Goal: Find specific page/section: Find specific page/section

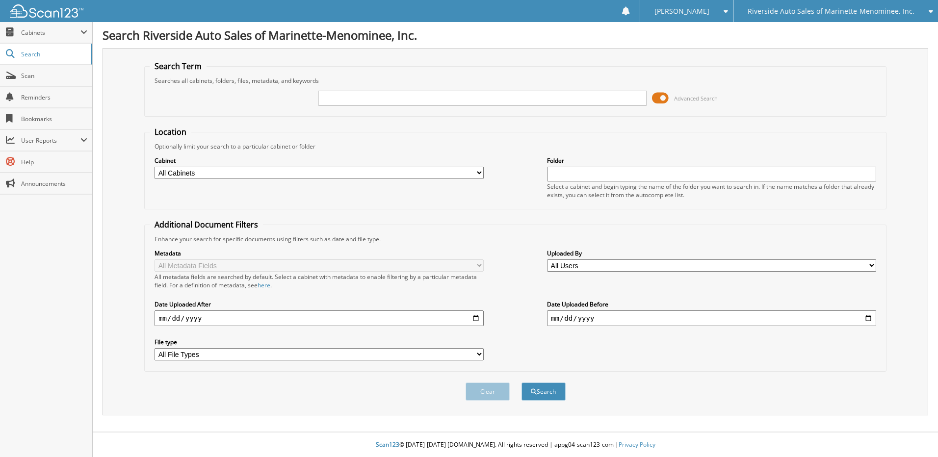
click at [384, 99] on input "text" at bounding box center [482, 98] width 329 height 15
type input "00181804"
click at [662, 98] on span at bounding box center [660, 98] width 17 height 15
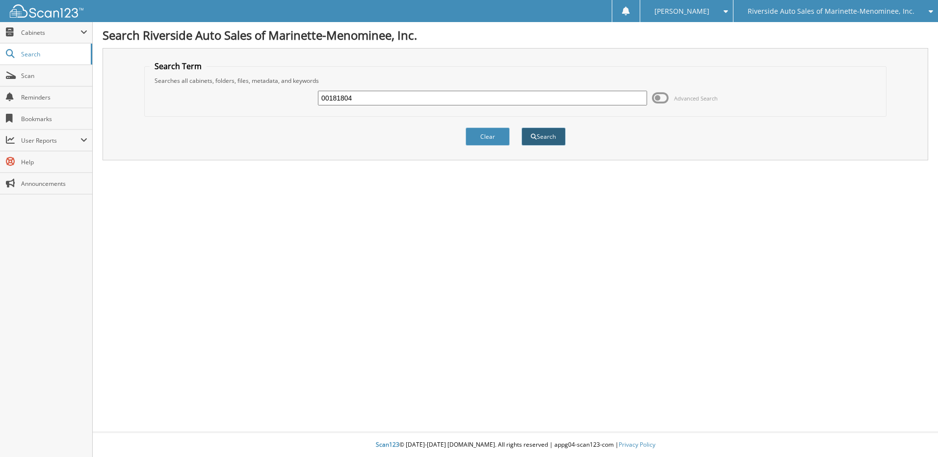
click at [555, 135] on button "Search" at bounding box center [544, 137] width 44 height 18
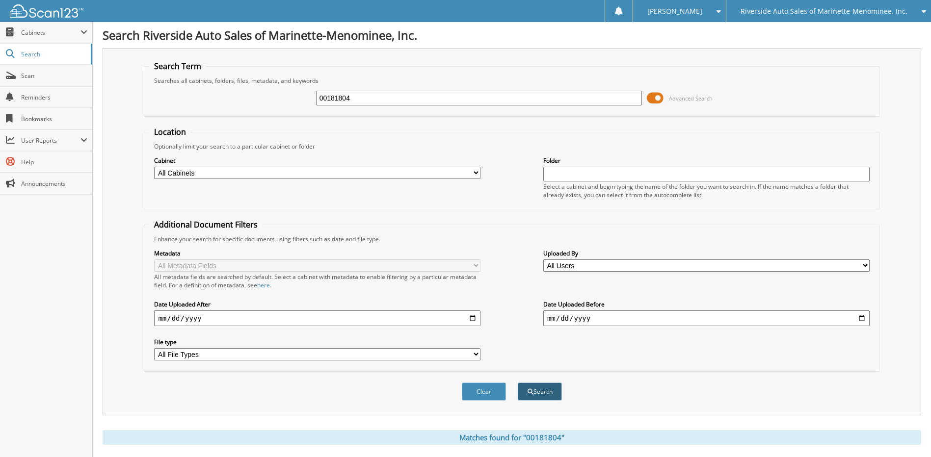
click at [539, 393] on button "Search" at bounding box center [540, 392] width 44 height 18
click at [478, 174] on select "All Cabinets ACCOUNTS PAYABLE CANCELLATIONS CAR DEALS CVR DEAD DEALS DEALER TRA…" at bounding box center [317, 173] width 326 height 12
select select "30332"
click at [154, 167] on select "All Cabinets ACCOUNTS PAYABLE CANCELLATIONS CAR DEALS CVR DEAD DEALS DEALER TRA…" at bounding box center [317, 173] width 326 height 12
click at [570, 175] on input "text" at bounding box center [706, 174] width 326 height 15
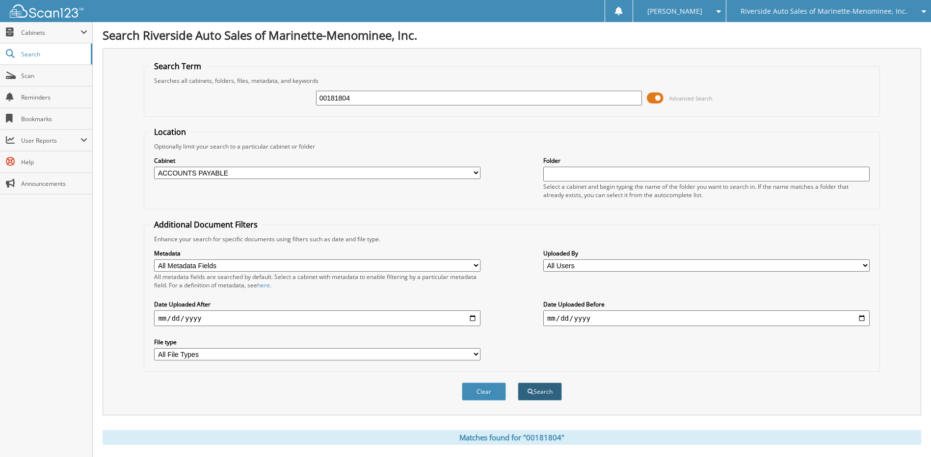
click at [545, 390] on button "Search" at bounding box center [540, 392] width 44 height 18
click at [259, 170] on select "All Cabinets ACCOUNTS PAYABLE CANCELLATIONS CAR DEALS CVR DEAD DEALS DEALER TRA…" at bounding box center [317, 173] width 326 height 12
click at [229, 104] on div "00181804 Advanced Search" at bounding box center [511, 98] width 725 height 27
click at [45, 29] on span "Cabinets" at bounding box center [50, 32] width 59 height 8
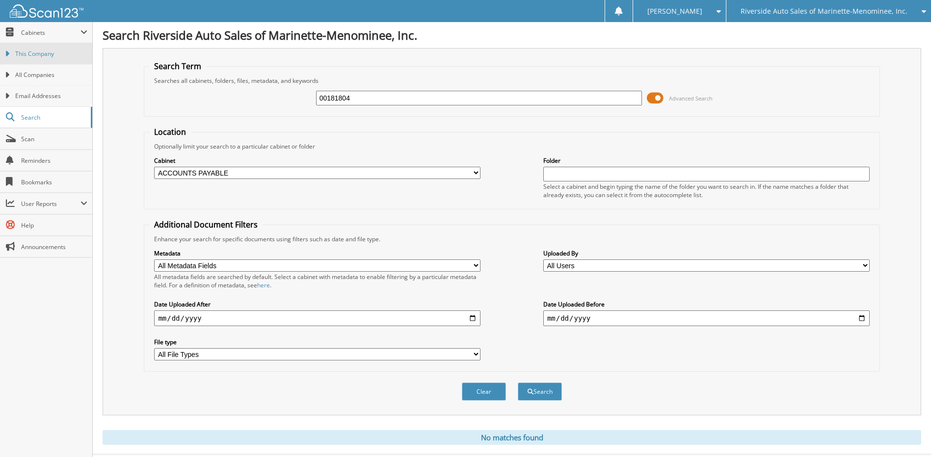
click at [44, 53] on span "This Company" at bounding box center [51, 54] width 72 height 9
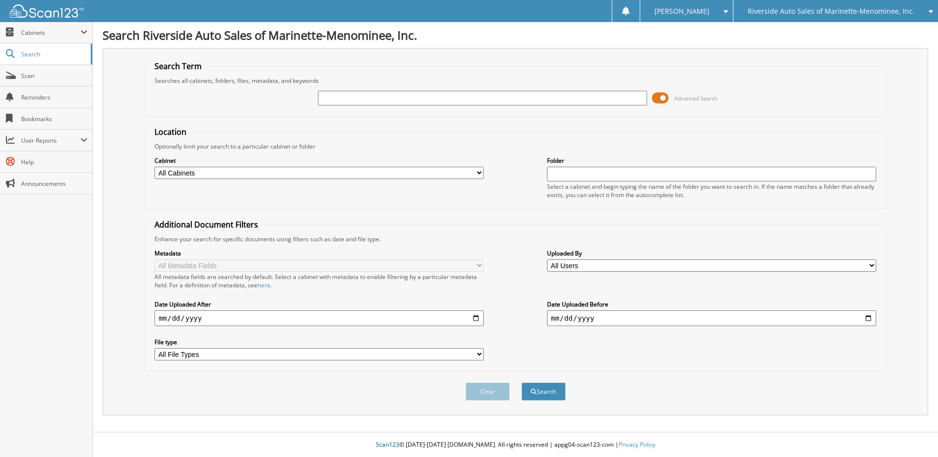
click at [666, 99] on span at bounding box center [660, 98] width 17 height 15
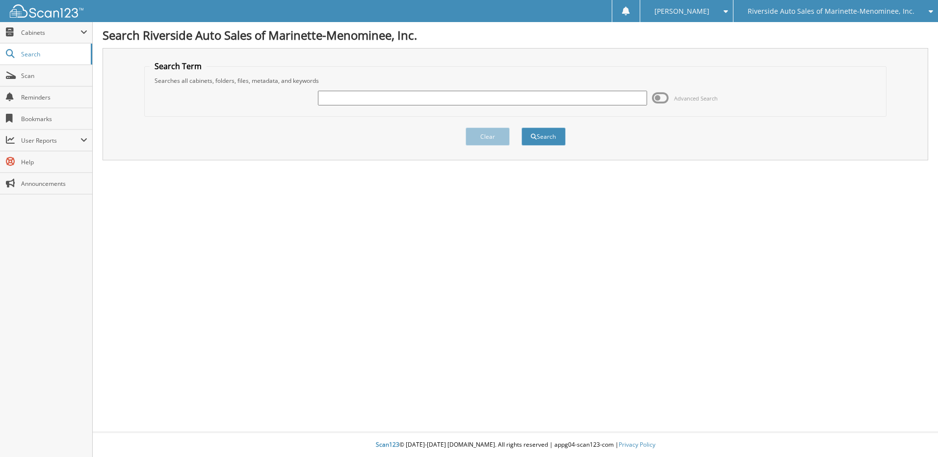
click at [417, 96] on input "text" at bounding box center [482, 98] width 329 height 15
type input "00181804"
click at [554, 138] on button "Search" at bounding box center [544, 137] width 44 height 18
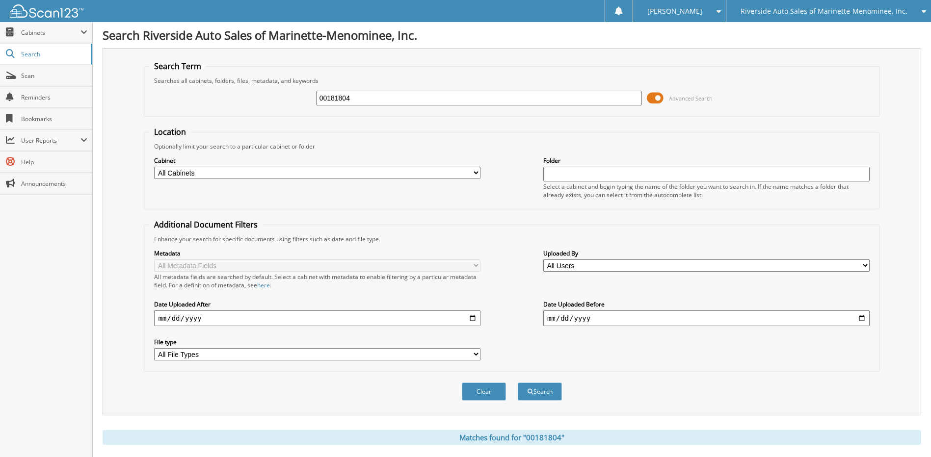
click at [655, 95] on span at bounding box center [655, 98] width 17 height 15
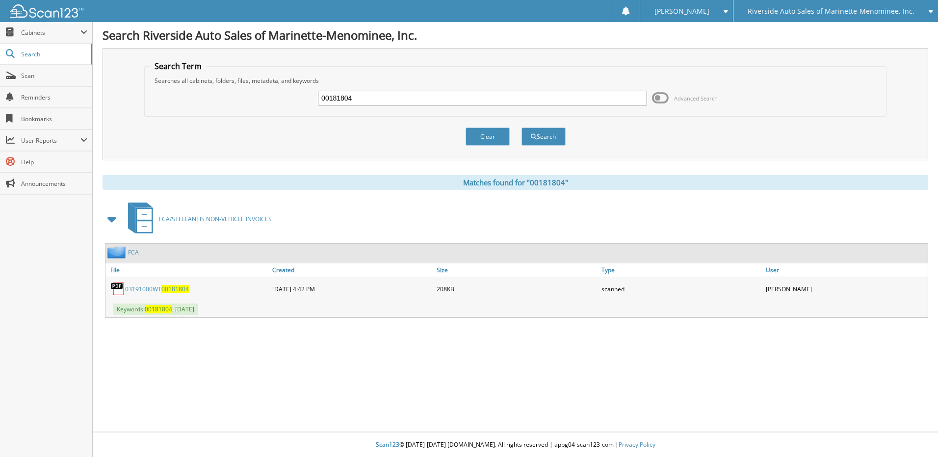
click at [166, 290] on span "00181804" at bounding box center [174, 289] width 27 height 8
click at [356, 97] on input "00181804" at bounding box center [482, 98] width 329 height 15
type input "00182268"
click at [522, 128] on button "Search" at bounding box center [544, 137] width 44 height 18
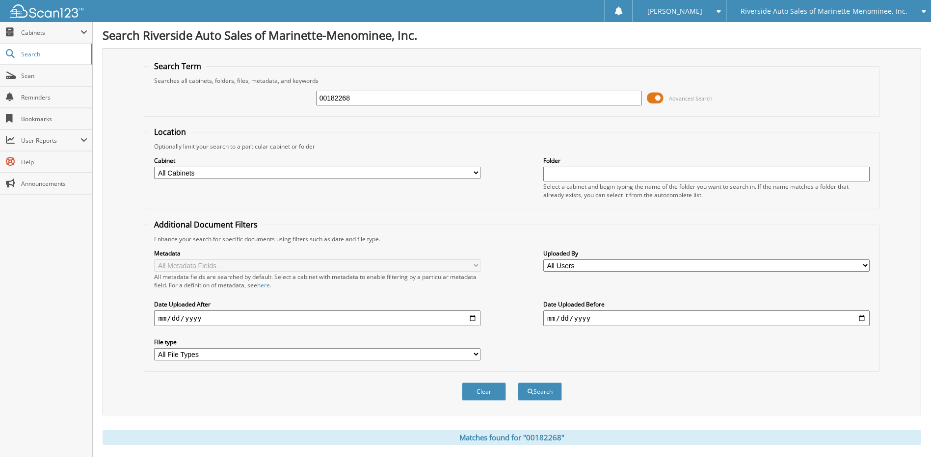
click at [654, 102] on span at bounding box center [655, 98] width 17 height 15
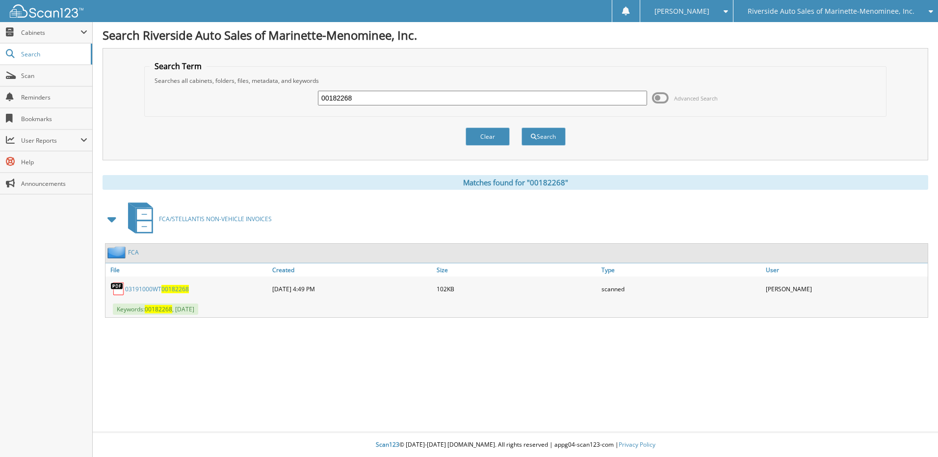
click at [177, 288] on span "00182268" at bounding box center [174, 289] width 27 height 8
click at [372, 97] on input "00182268" at bounding box center [482, 98] width 329 height 15
type input "00181964"
click at [522, 128] on button "Search" at bounding box center [544, 137] width 44 height 18
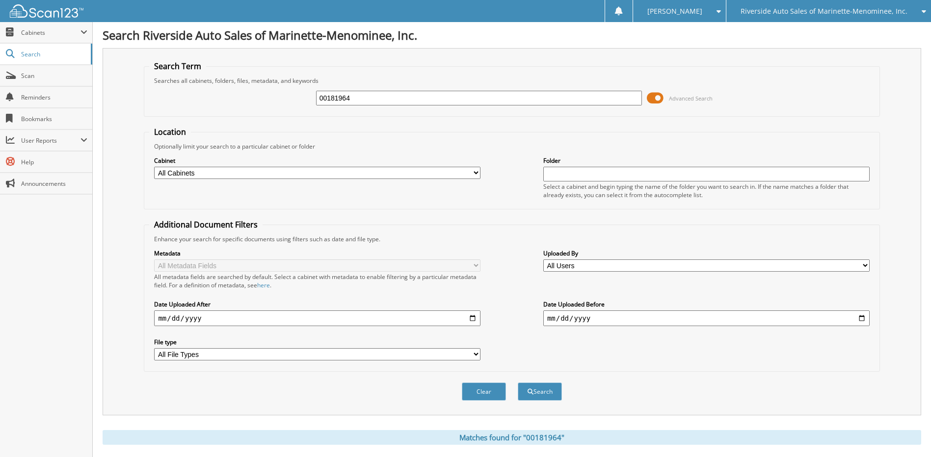
click at [657, 99] on span at bounding box center [655, 98] width 17 height 15
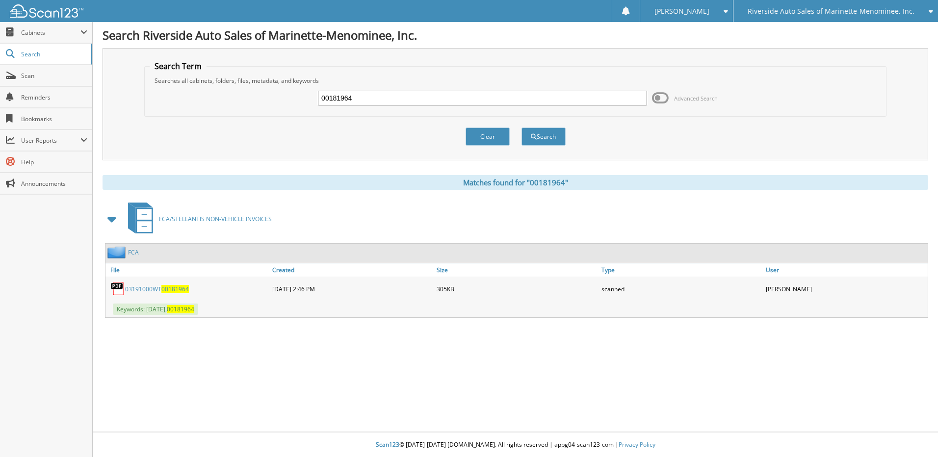
click at [176, 288] on span "00181964" at bounding box center [174, 289] width 27 height 8
click at [780, 11] on span "Riverside Auto Sales of Marinette-Menominee, Inc." at bounding box center [831, 11] width 167 height 6
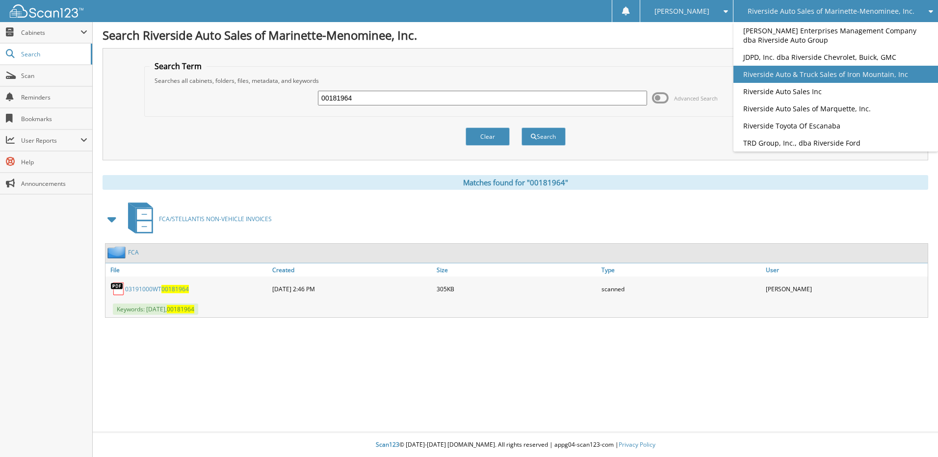
click at [774, 72] on link "Riverside Auto & Truck Sales of Iron Mountain, Inc" at bounding box center [836, 74] width 205 height 17
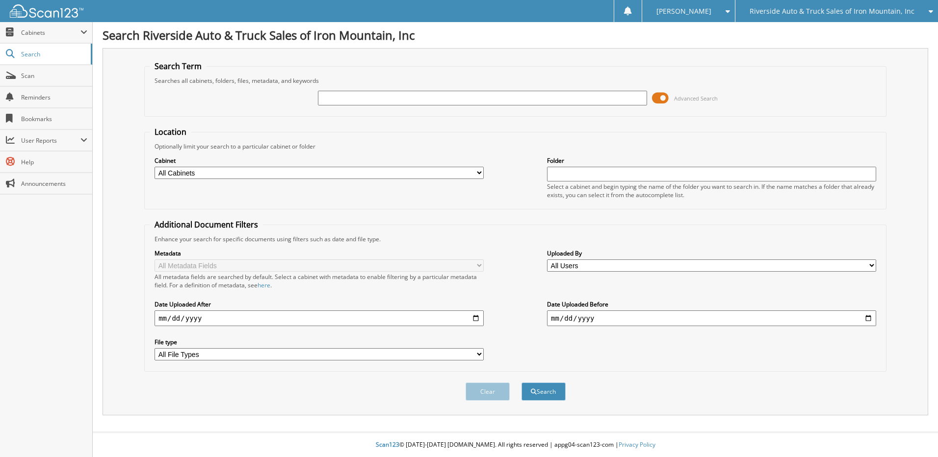
click at [341, 98] on input "text" at bounding box center [482, 98] width 329 height 15
type input "t00181641"
click at [661, 100] on span at bounding box center [660, 98] width 17 height 15
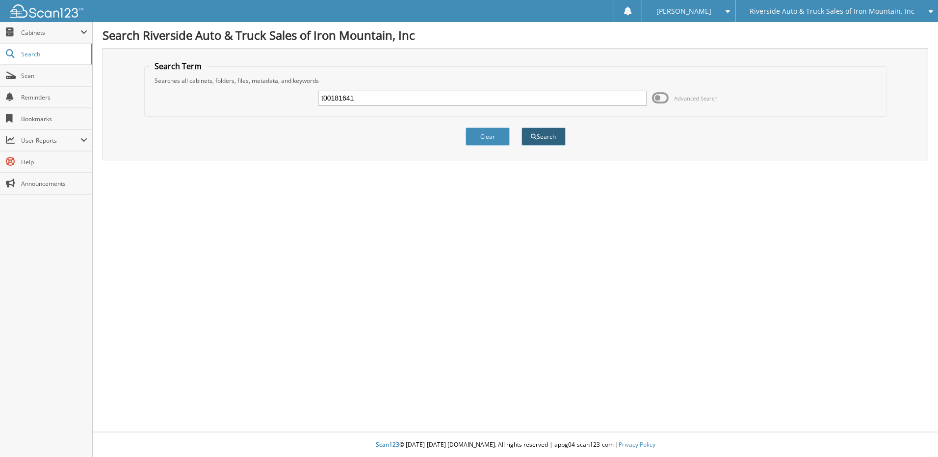
click at [548, 138] on button "Search" at bounding box center [544, 137] width 44 height 18
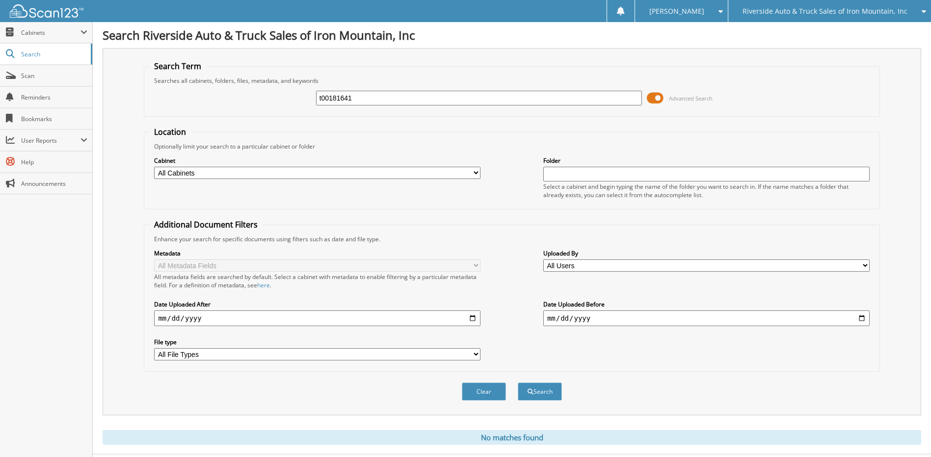
click at [652, 94] on span at bounding box center [655, 98] width 17 height 15
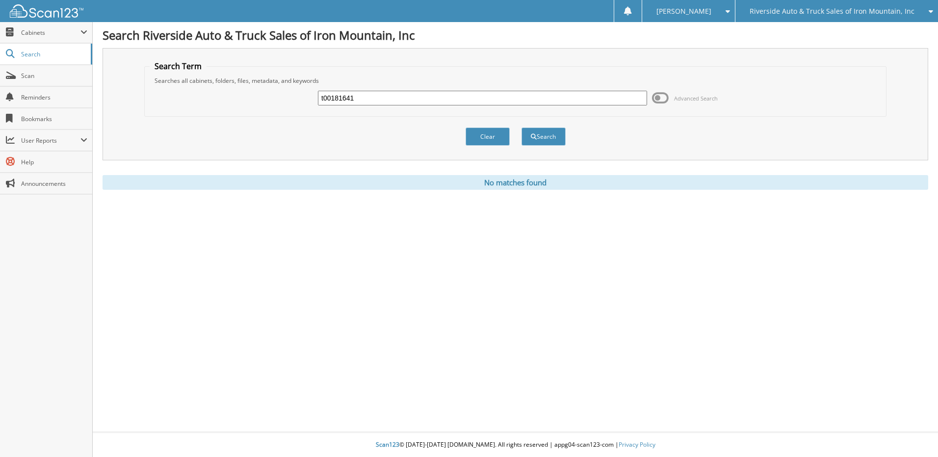
click at [372, 97] on input "t00181641" at bounding box center [482, 98] width 329 height 15
type input "t"
type input "T00181641"
click at [552, 138] on button "Search" at bounding box center [544, 137] width 44 height 18
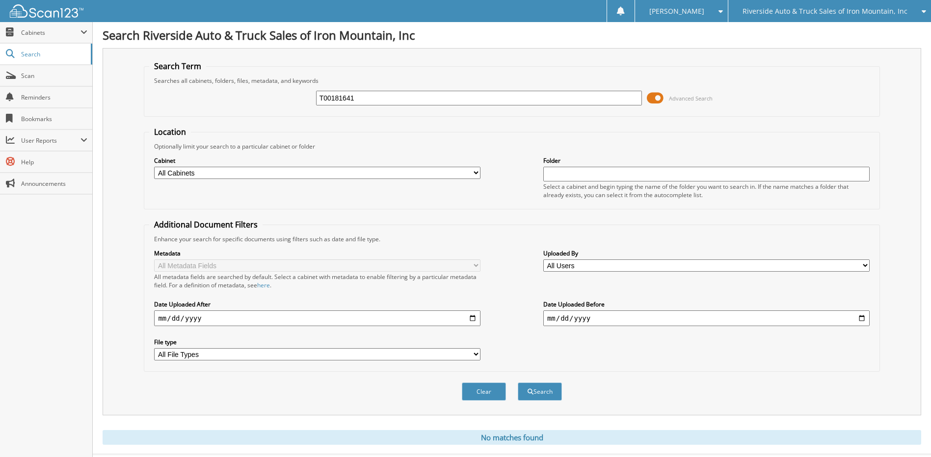
click at [649, 100] on span at bounding box center [655, 98] width 17 height 15
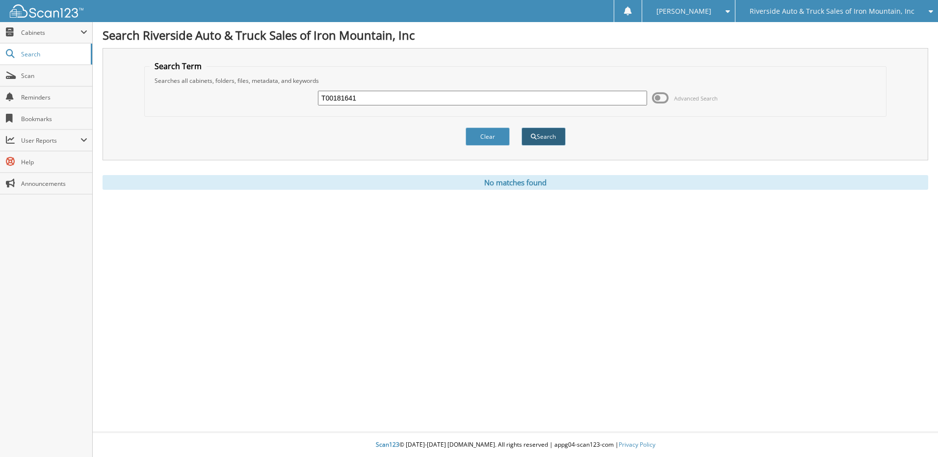
click at [552, 139] on button "Search" at bounding box center [544, 137] width 44 height 18
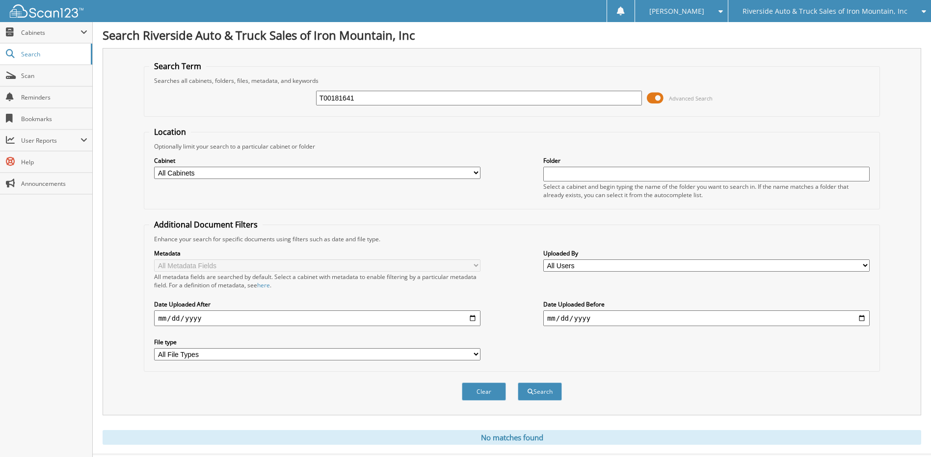
click at [363, 98] on input "T00181641" at bounding box center [479, 98] width 326 height 15
type input "T00181958"
click at [518, 383] on button "Search" at bounding box center [540, 392] width 44 height 18
click at [659, 99] on span at bounding box center [655, 98] width 17 height 15
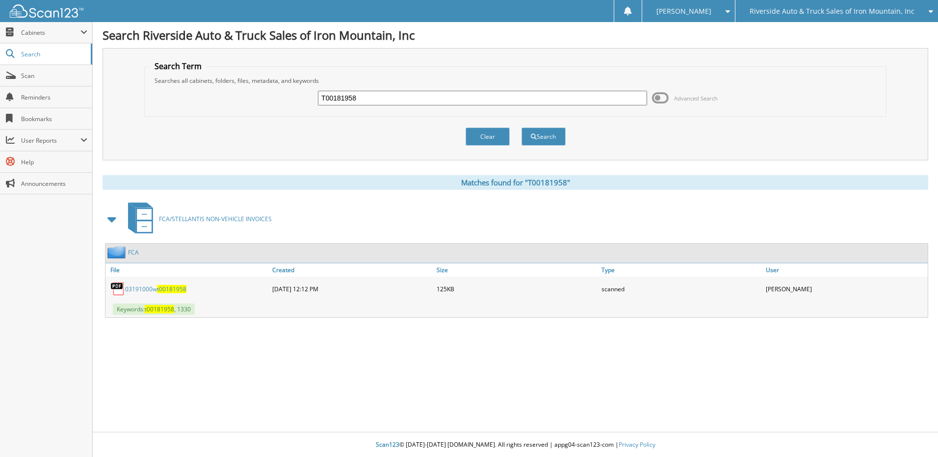
click at [166, 290] on span "t00181958" at bounding box center [171, 289] width 29 height 8
click at [365, 98] on input "T00181958" at bounding box center [482, 98] width 329 height 15
type input "T"
type input "a"
type input "A00027507"
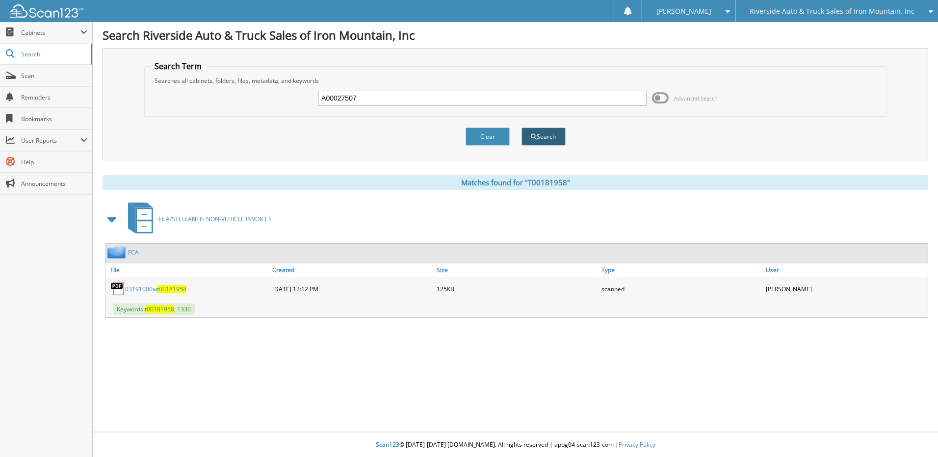
click at [546, 136] on button "Search" at bounding box center [544, 137] width 44 height 18
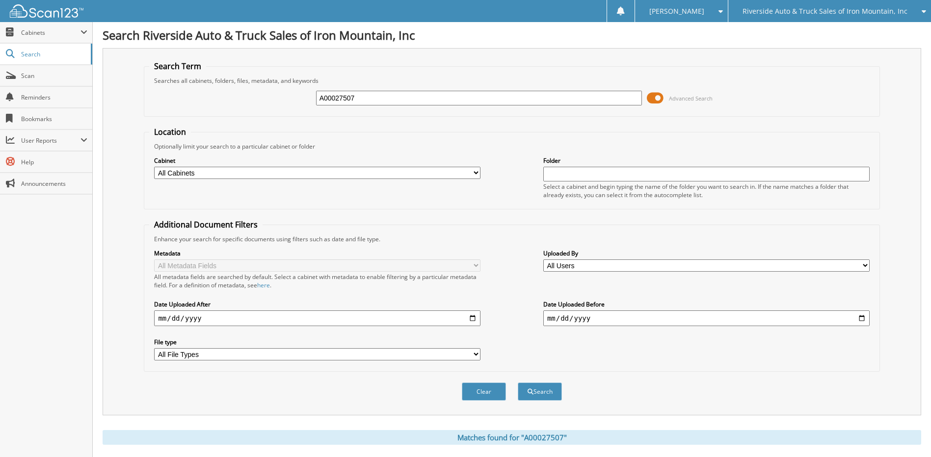
click at [381, 99] on input "A00027507" at bounding box center [479, 98] width 326 height 15
click at [650, 98] on span at bounding box center [655, 98] width 17 height 15
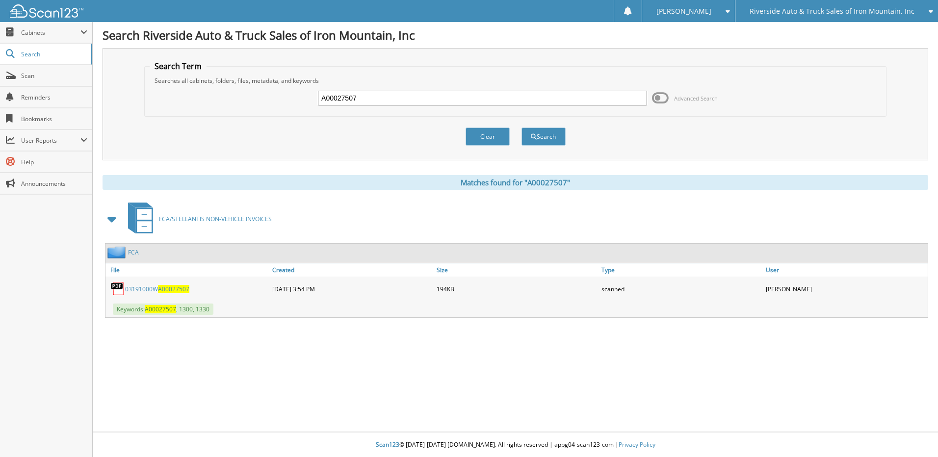
click at [179, 288] on span "A00027507" at bounding box center [173, 289] width 31 height 8
click at [369, 98] on input "A00027507" at bounding box center [482, 98] width 329 height 15
type input "A"
type input "T00181641"
click at [540, 135] on button "Search" at bounding box center [544, 137] width 44 height 18
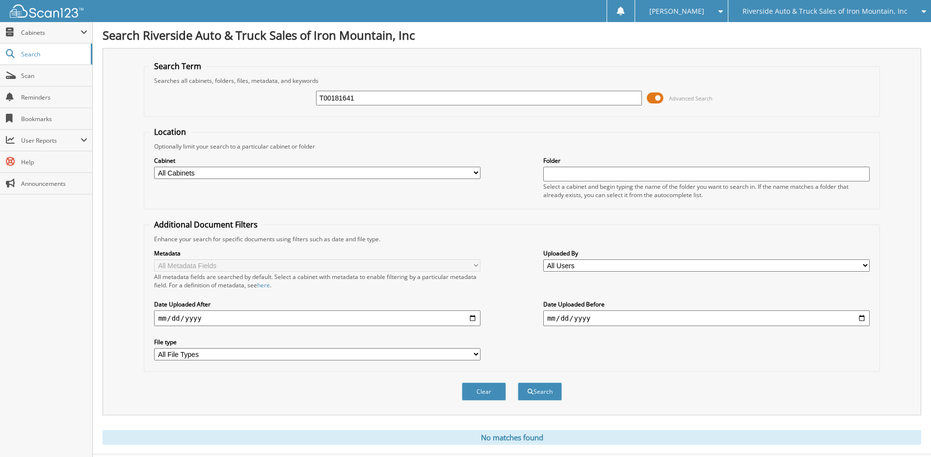
click at [653, 99] on span at bounding box center [655, 98] width 17 height 15
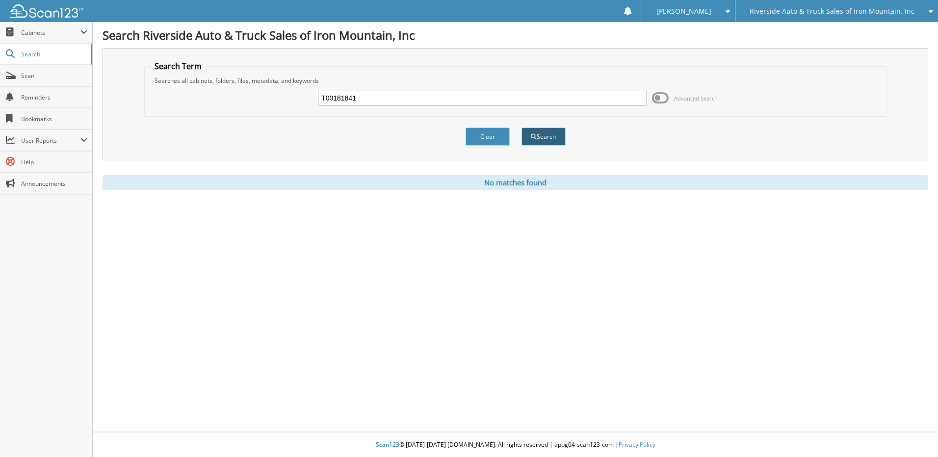
click at [543, 140] on button "Search" at bounding box center [544, 137] width 44 height 18
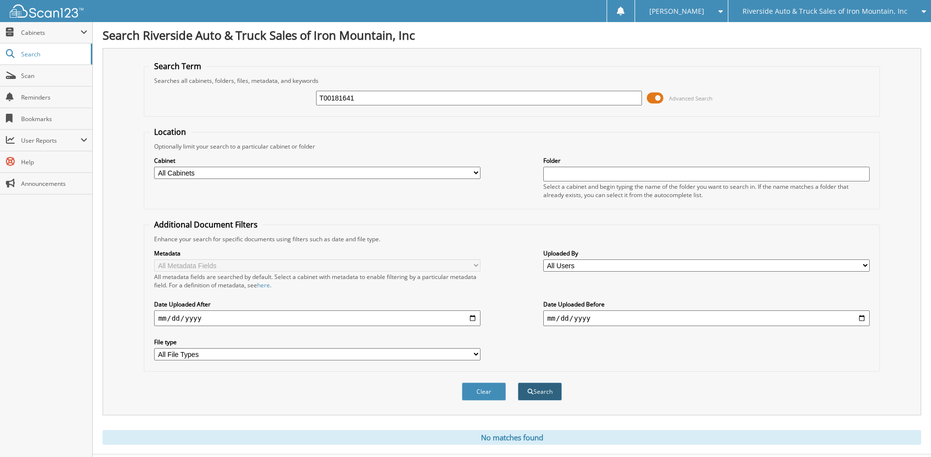
click at [539, 390] on button "Search" at bounding box center [540, 392] width 44 height 18
click at [651, 99] on span at bounding box center [655, 98] width 17 height 15
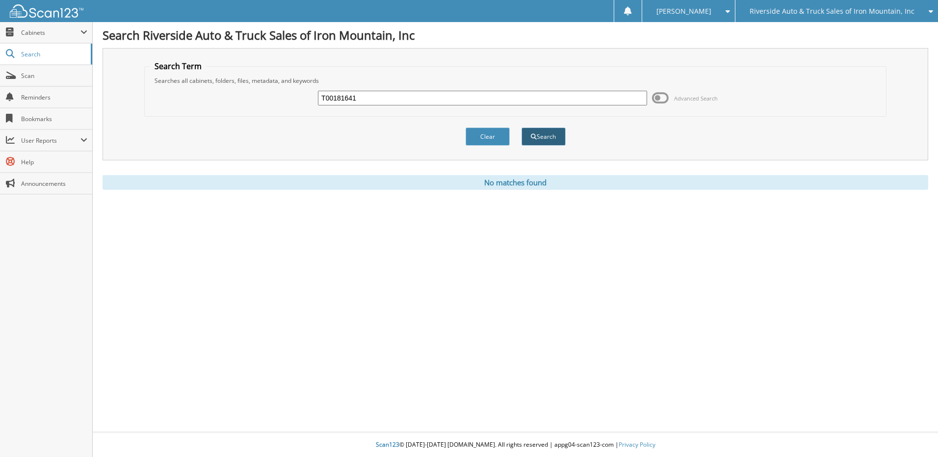
click at [549, 136] on button "Search" at bounding box center [544, 137] width 44 height 18
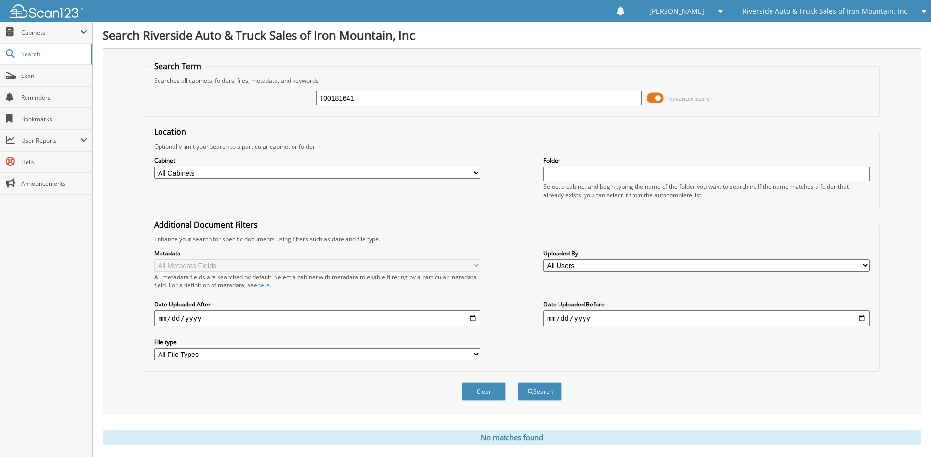
click at [367, 99] on input "T00181641" at bounding box center [479, 98] width 326 height 15
type input "T00181799"
click at [653, 100] on span at bounding box center [655, 98] width 17 height 15
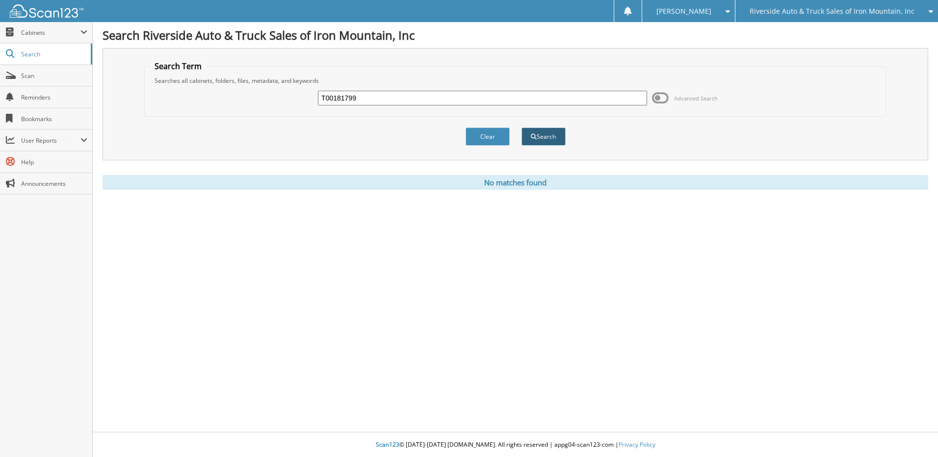
click at [554, 137] on button "Search" at bounding box center [544, 137] width 44 height 18
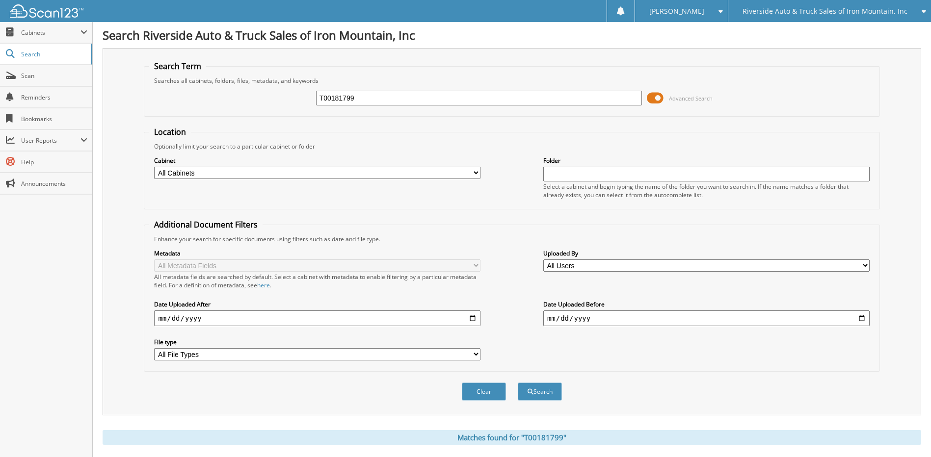
click at [652, 99] on span at bounding box center [655, 98] width 17 height 15
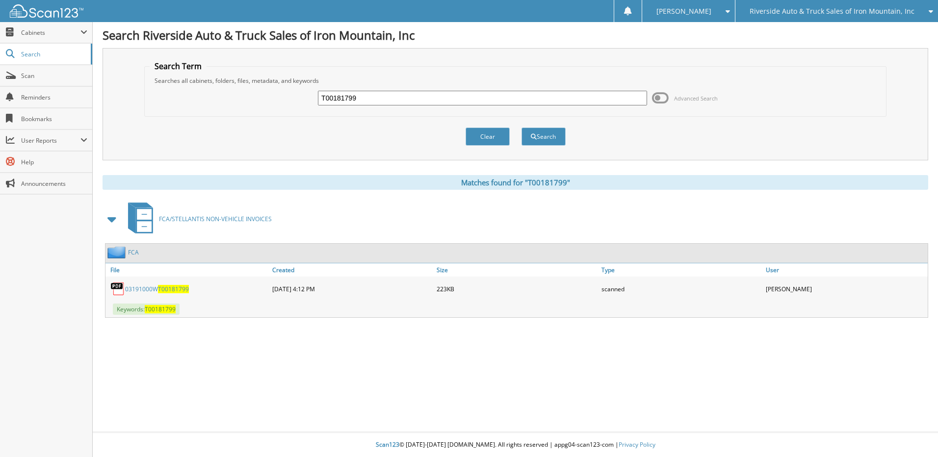
click at [170, 288] on span "T00181799" at bounding box center [173, 289] width 31 height 8
click at [359, 97] on input "T00181799" at bounding box center [482, 98] width 329 height 15
type input "T00181641"
click at [545, 135] on button "Search" at bounding box center [544, 137] width 44 height 18
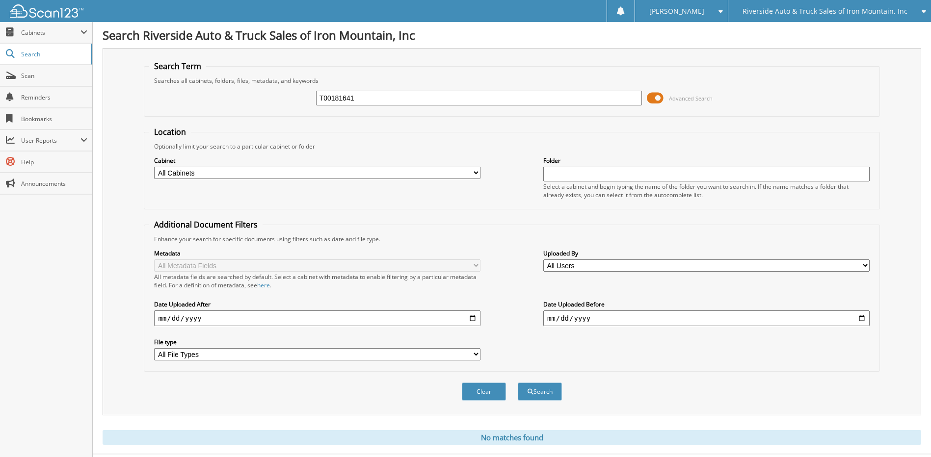
click at [662, 98] on span at bounding box center [655, 98] width 17 height 15
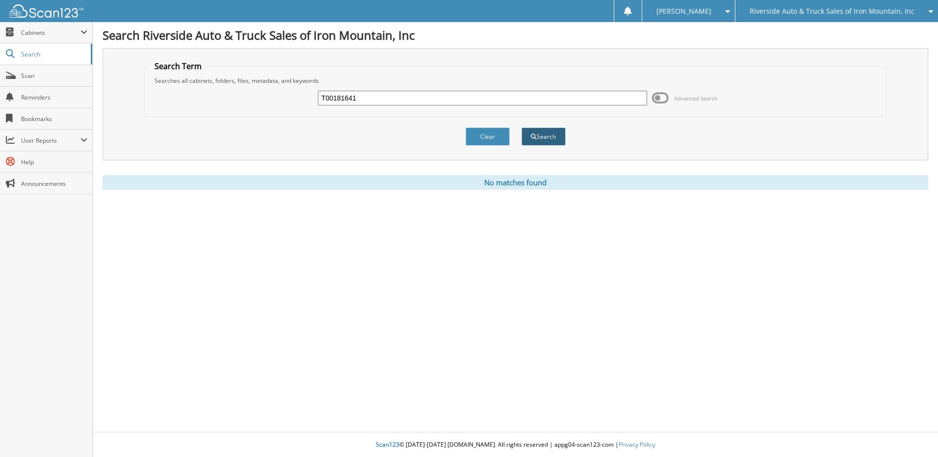
click at [540, 135] on button "Search" at bounding box center [544, 137] width 44 height 18
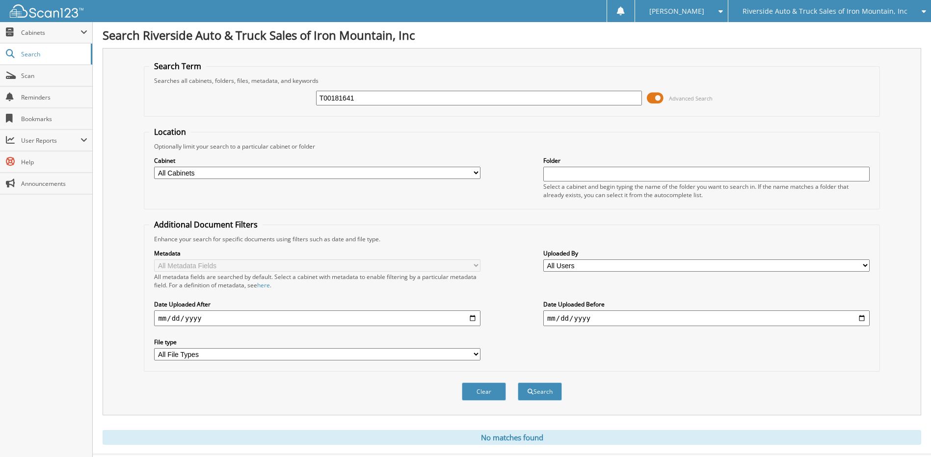
click at [360, 100] on input "T00181641" at bounding box center [479, 98] width 326 height 15
click at [43, 32] on span "Cabinets" at bounding box center [50, 32] width 59 height 8
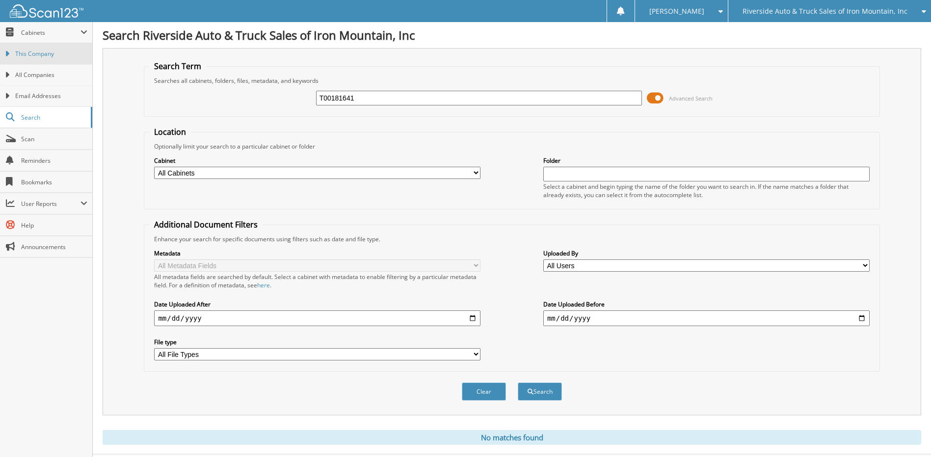
click at [43, 56] on span "This Company" at bounding box center [51, 54] width 72 height 9
